Goal: Information Seeking & Learning: Find specific page/section

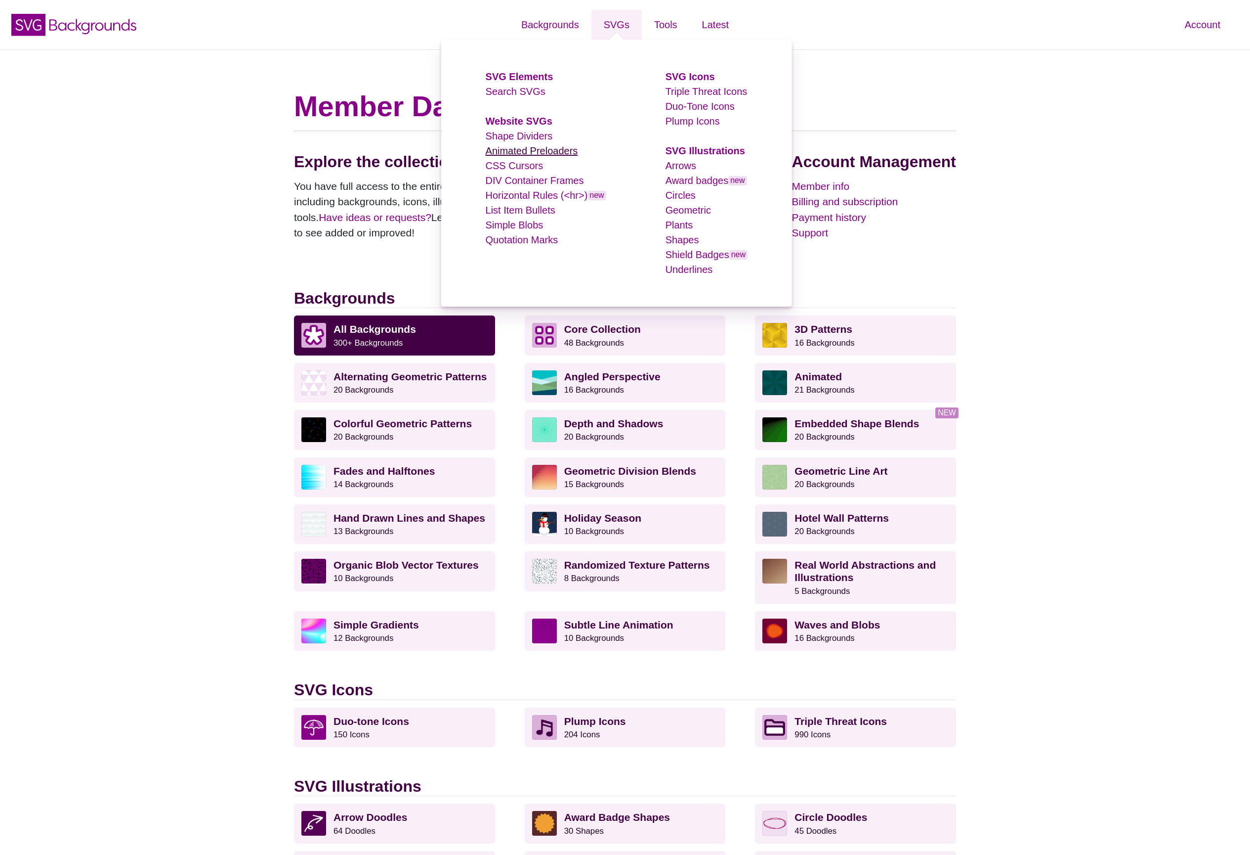
click at [529, 154] on link "Animated Preloaders" at bounding box center [532, 150] width 92 height 11
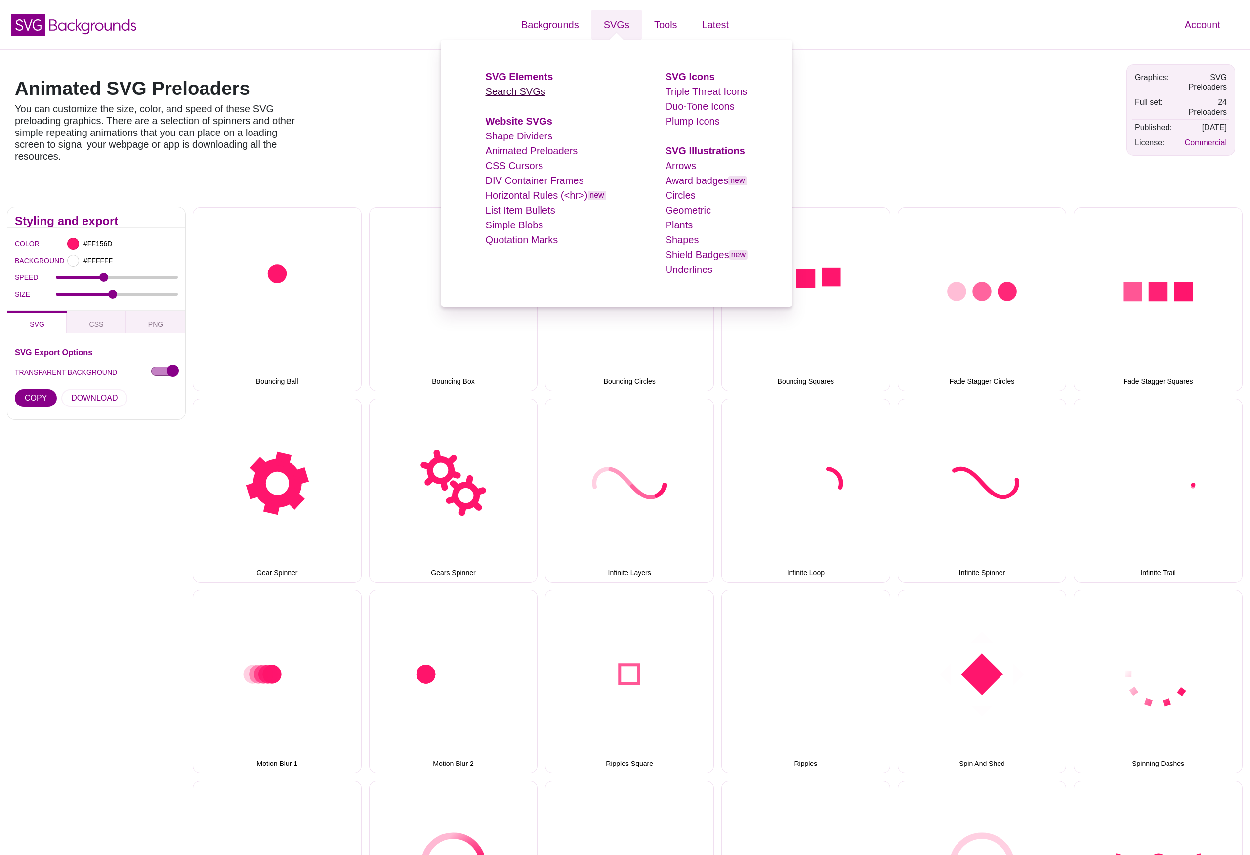
click at [528, 88] on link "Search SVGs" at bounding box center [516, 91] width 60 height 11
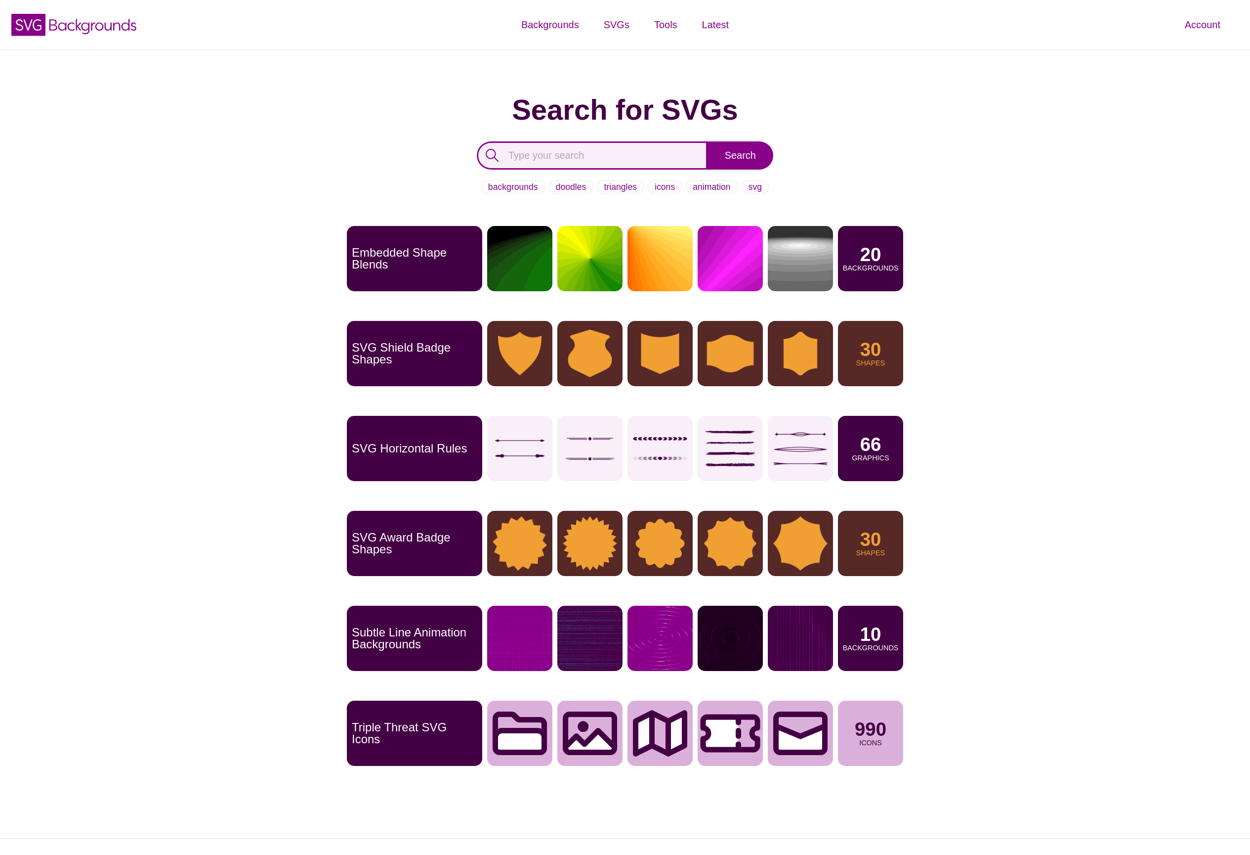
click at [579, 151] on input "text" at bounding box center [592, 155] width 231 height 28
type input "burger"
click at [740, 155] on input "Search" at bounding box center [741, 155] width 66 height 28
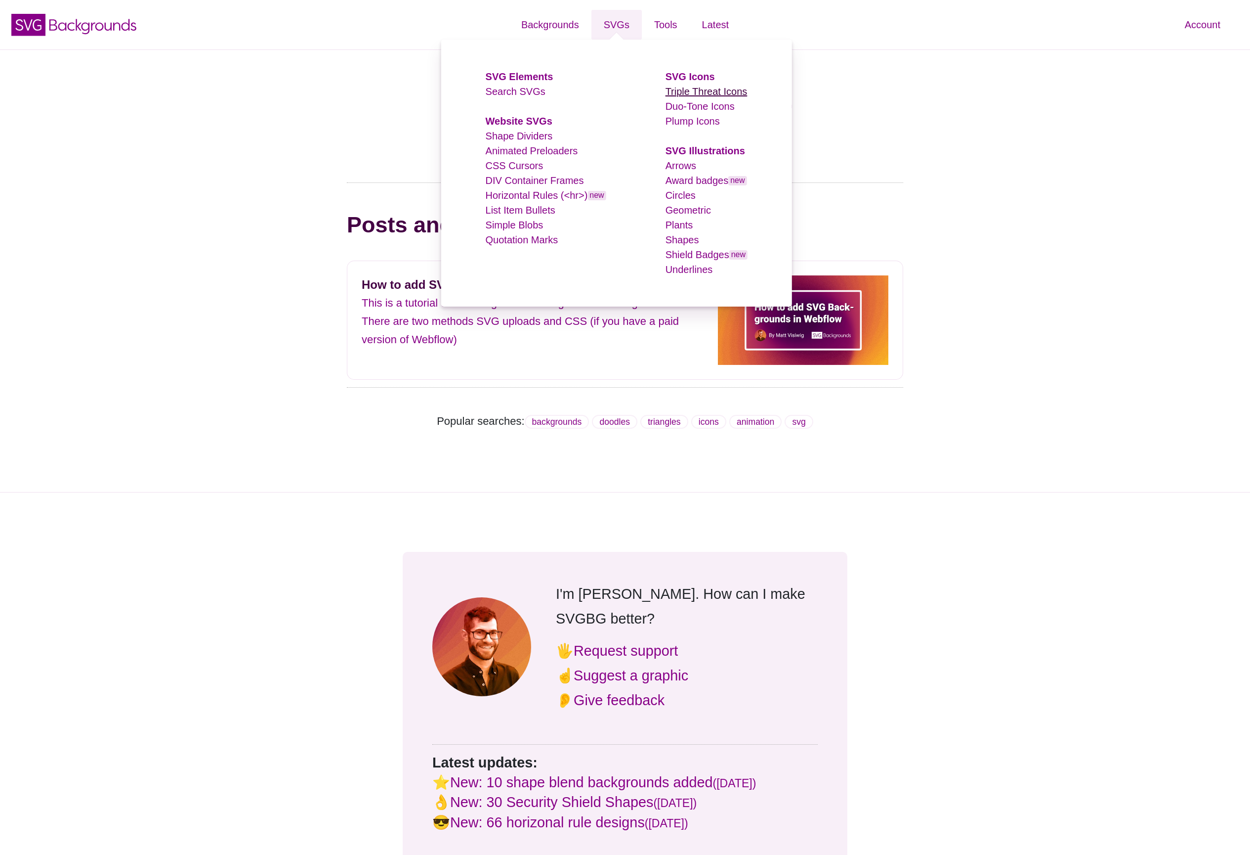
click at [700, 91] on link "Triple Threat Icons" at bounding box center [707, 91] width 82 height 11
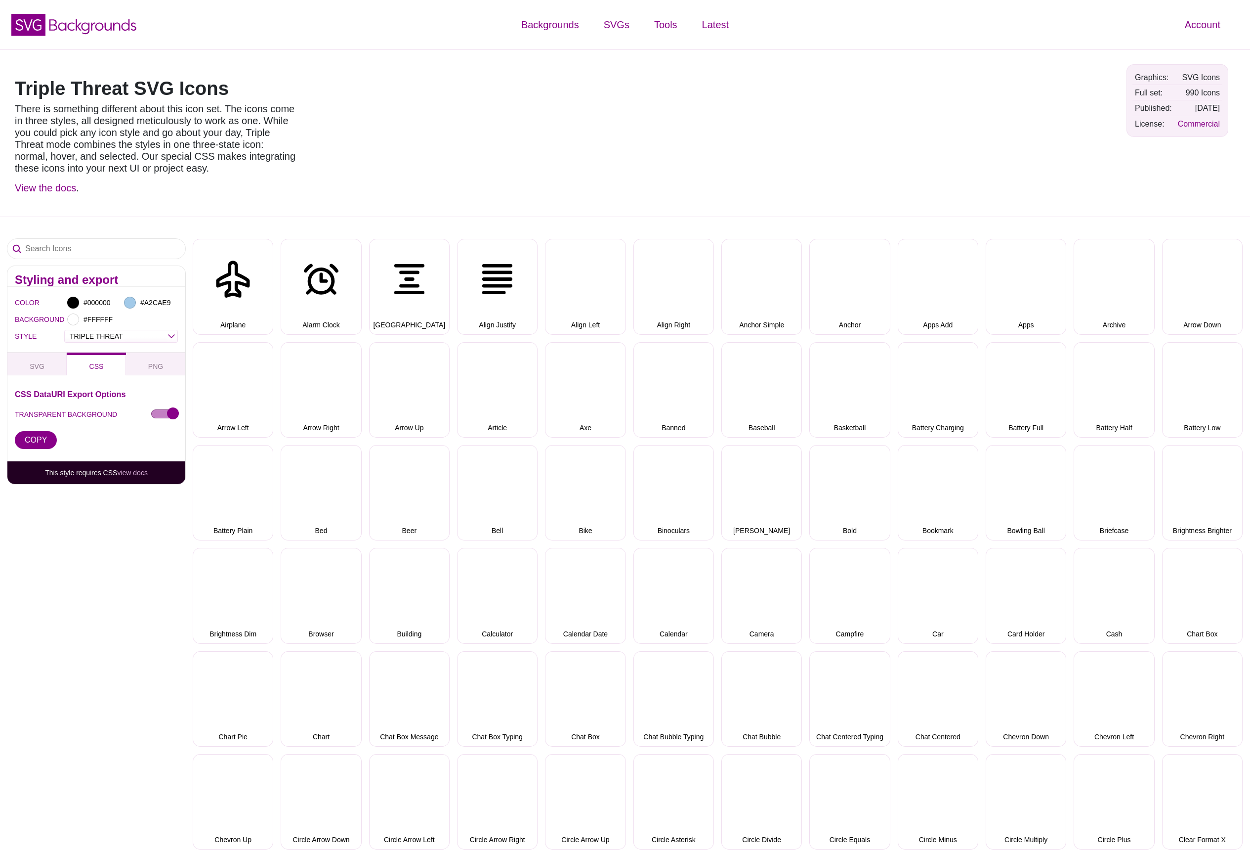
select select "triple threat"
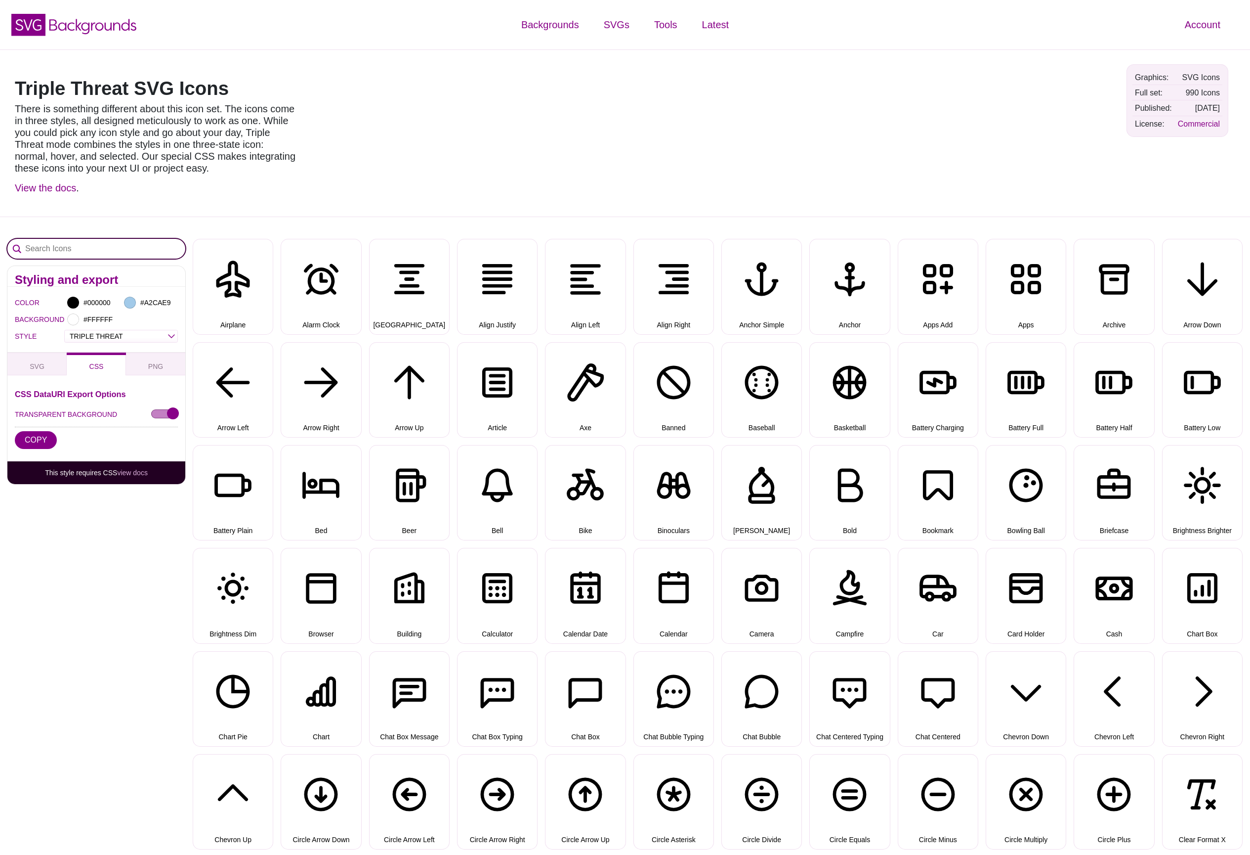
click at [107, 248] on input "Search Icons" at bounding box center [96, 249] width 178 height 20
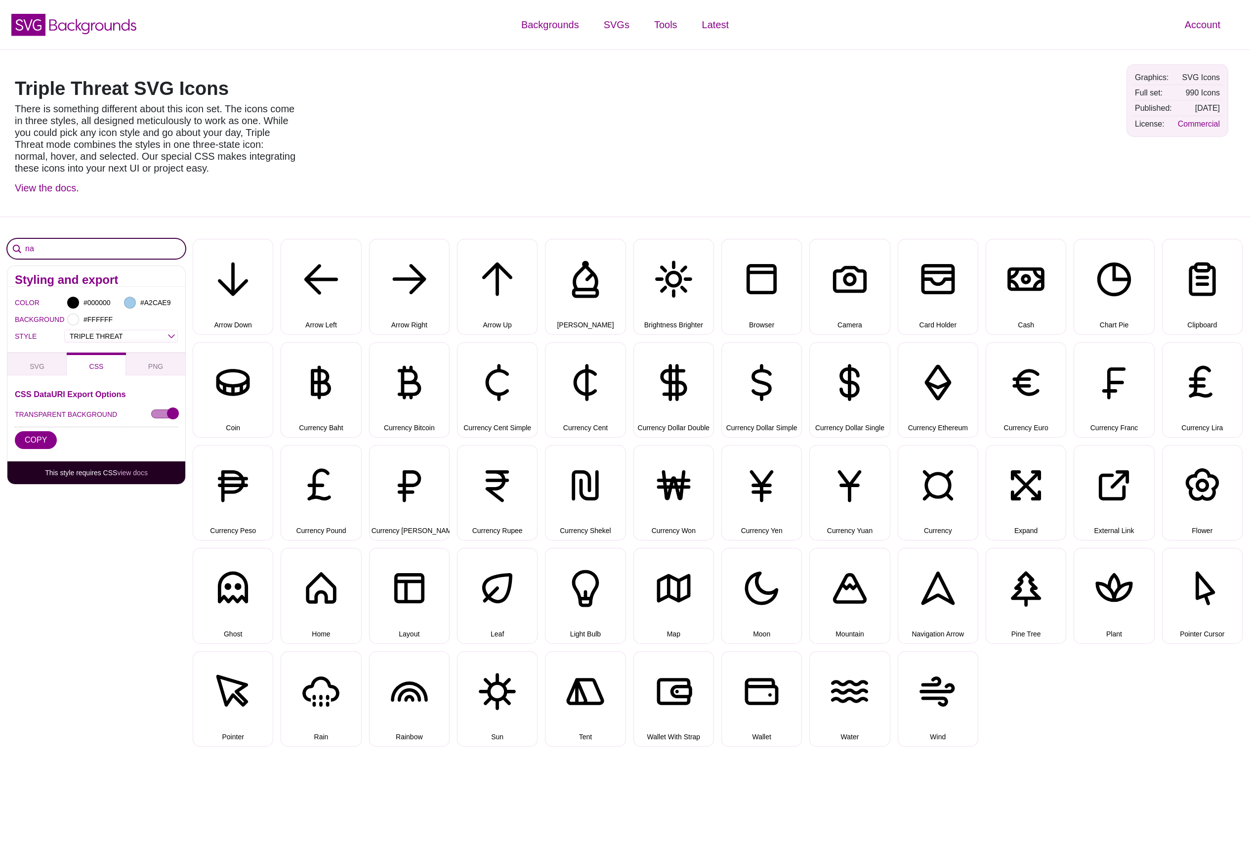
type input "n"
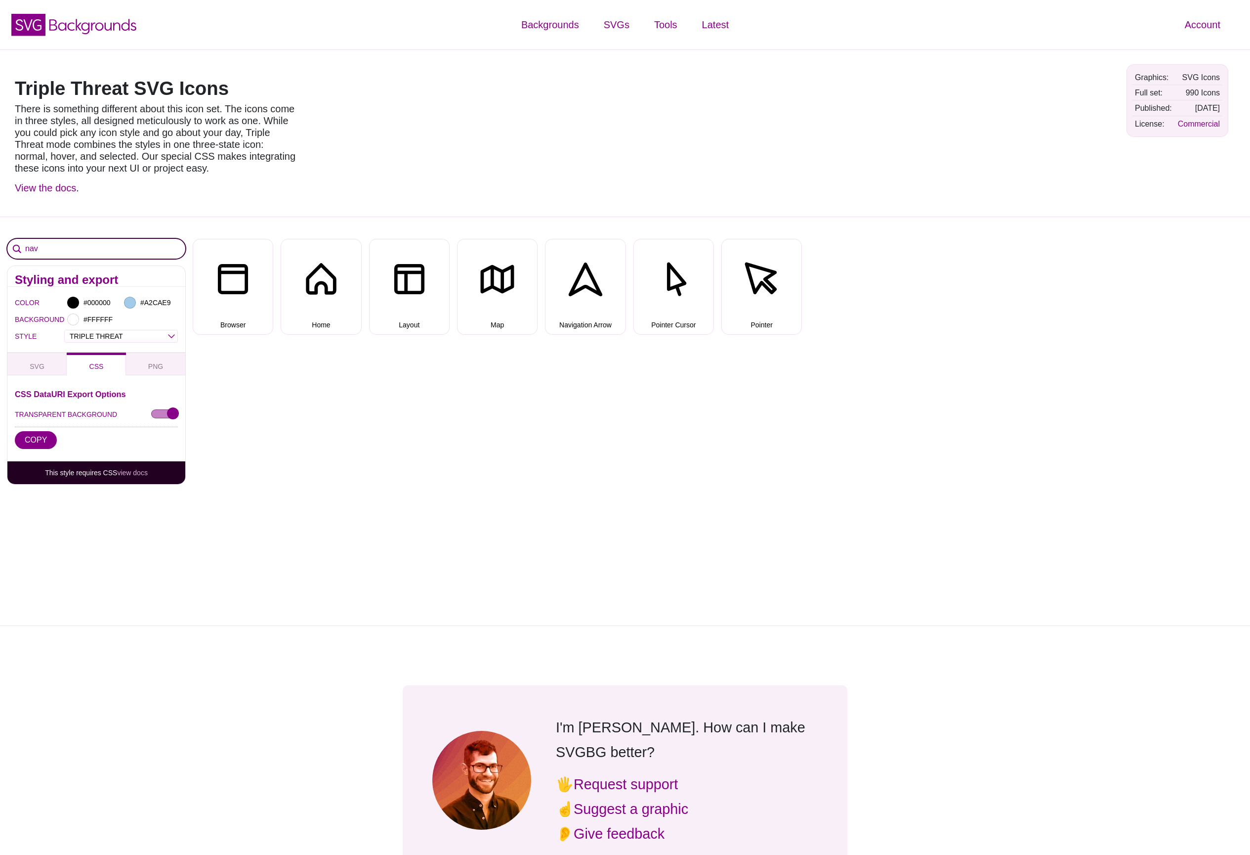
type input "nav"
click at [454, 135] on div "Triple Threat SVG Icons There is something different about this icon set. The i…" at bounding box center [625, 132] width 1250 height 167
click at [345, 176] on div "Triple Threat SVG Icons There is something different about this icon set. The i…" at bounding box center [625, 132] width 1250 height 167
click at [236, 274] on button "Browser" at bounding box center [233, 286] width 81 height 95
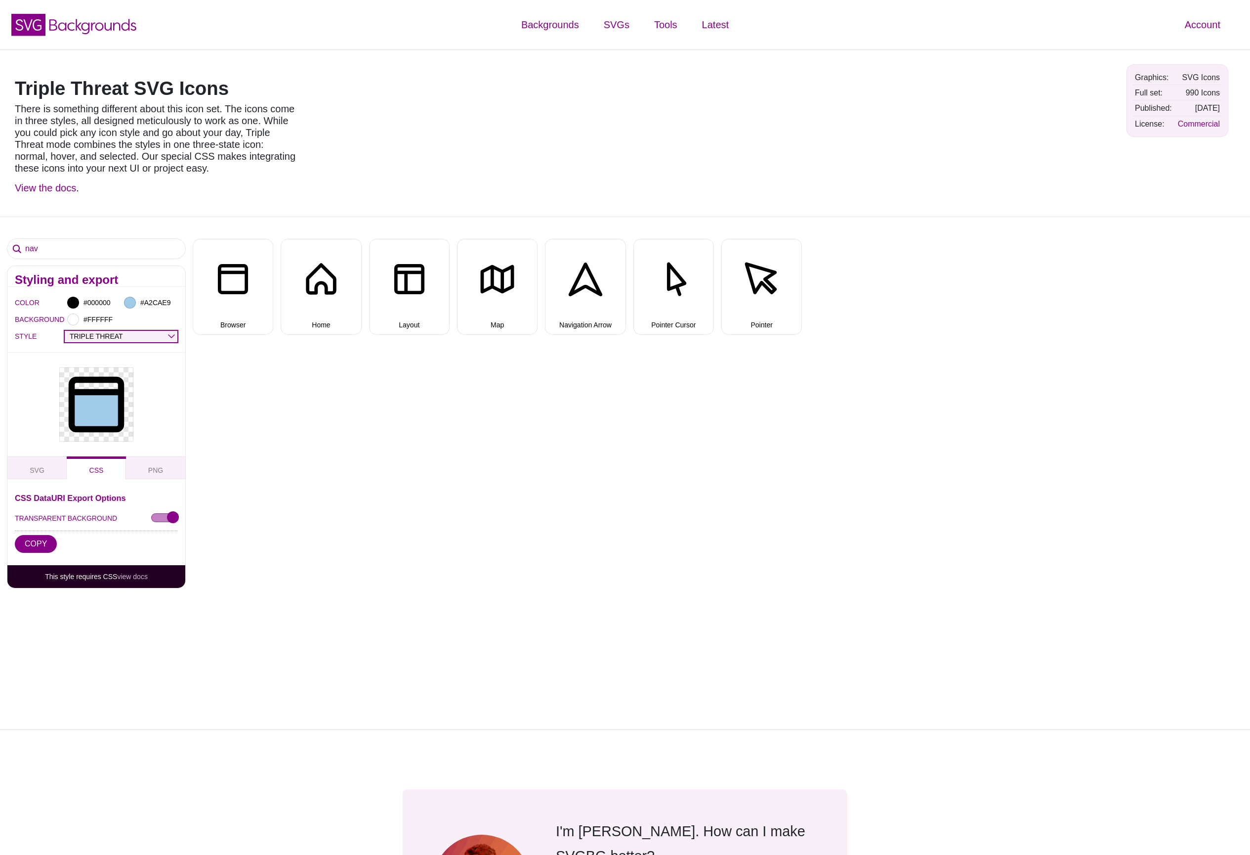
click at [138, 333] on select "OUTLINE DUO-TONE SOLID TRIPLE THREAT DOUBLE TROUBLE" at bounding box center [121, 336] width 113 height 11
click at [147, 334] on select "OUTLINE DUO-TONE SOLID TRIPLE THREAT DOUBLE TROUBLE" at bounding box center [121, 336] width 113 height 11
click at [144, 335] on select "OUTLINE DUO-TONE SOLID TRIPLE THREAT DOUBLE TROUBLE" at bounding box center [121, 336] width 113 height 11
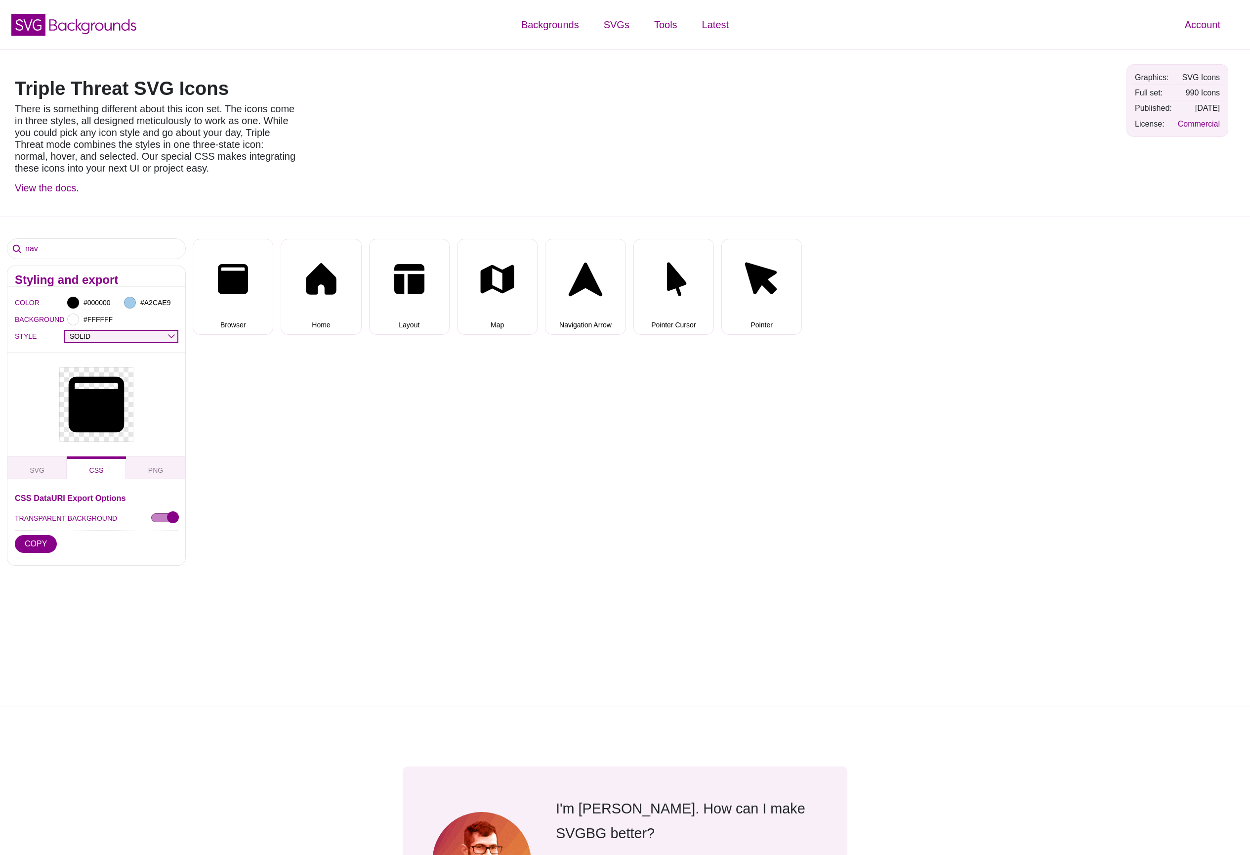
click at [152, 338] on select "OUTLINE DUO-TONE SOLID TRIPLE THREAT DOUBLE TROUBLE" at bounding box center [121, 336] width 113 height 11
click at [158, 341] on select "OUTLINE DUO-TONE SOLID TRIPLE THREAT DOUBLE TROUBLE" at bounding box center [121, 336] width 113 height 11
click at [154, 333] on select "OUTLINE DUO-TONE SOLID TRIPLE THREAT DOUBLE TROUBLE" at bounding box center [121, 336] width 113 height 11
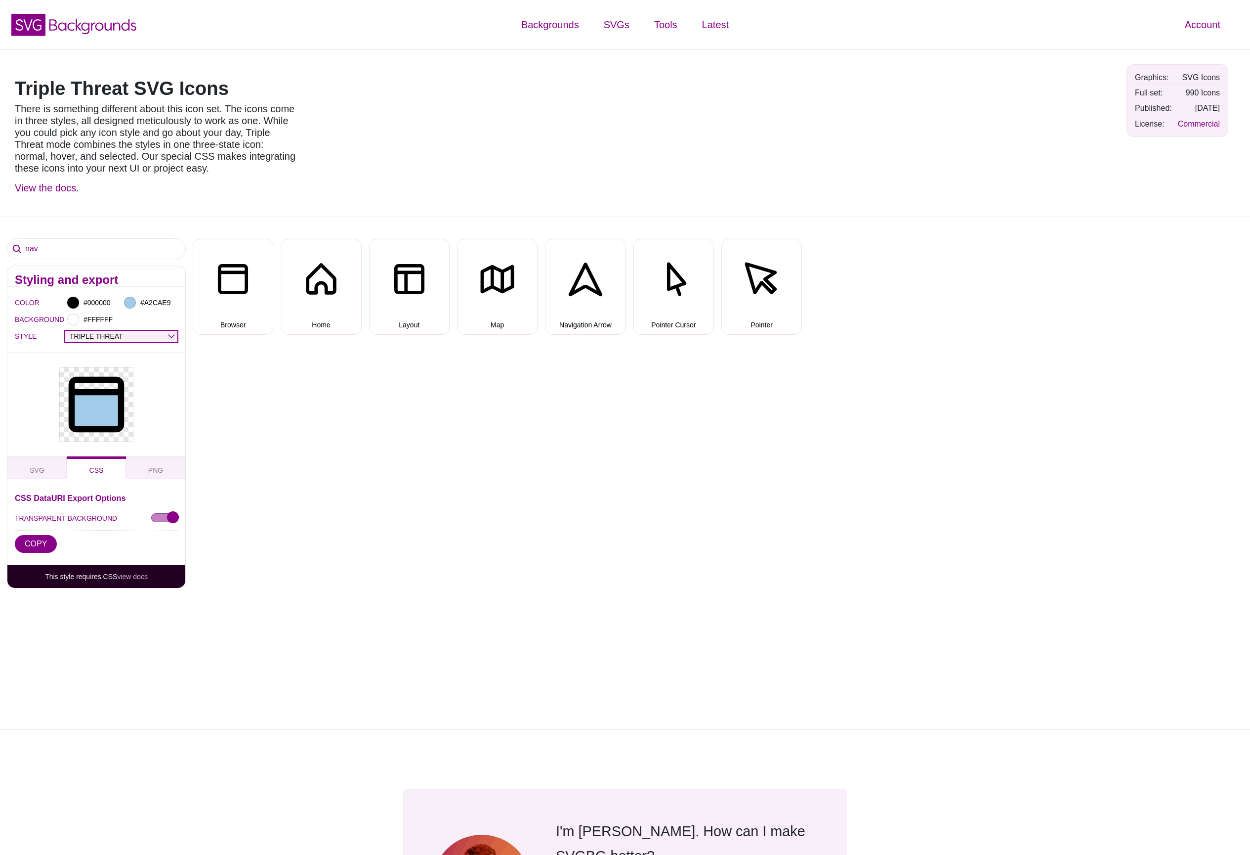
click at [150, 337] on select "OUTLINE DUO-TONE SOLID TRIPLE THREAT DOUBLE TROUBLE" at bounding box center [121, 336] width 113 height 11
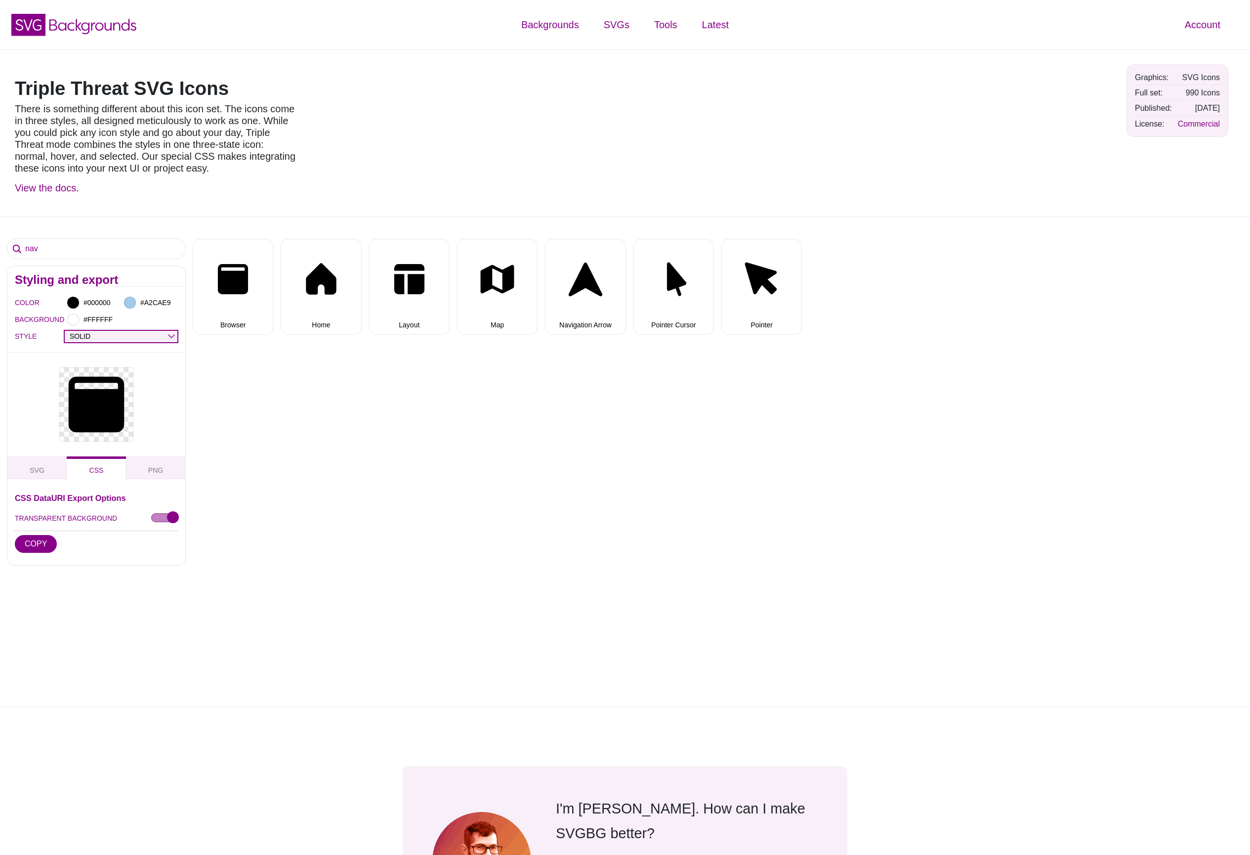
click at [160, 336] on select "OUTLINE DUO-TONE SOLID TRIPLE THREAT DOUBLE TROUBLE" at bounding box center [121, 336] width 113 height 11
select select "outline"
